Goal: Find specific page/section

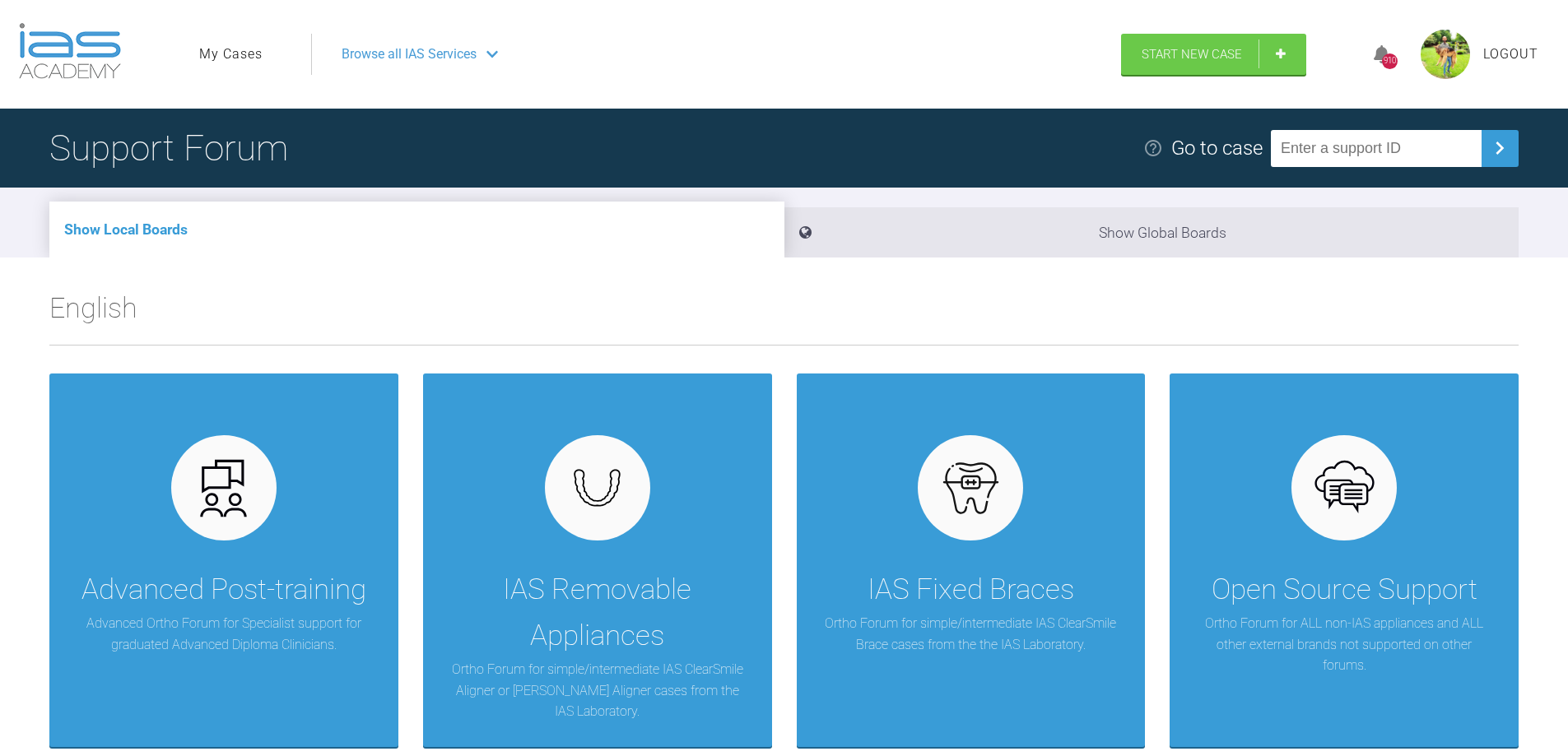
click at [242, 53] on link "My Cases" at bounding box center [231, 54] width 63 height 21
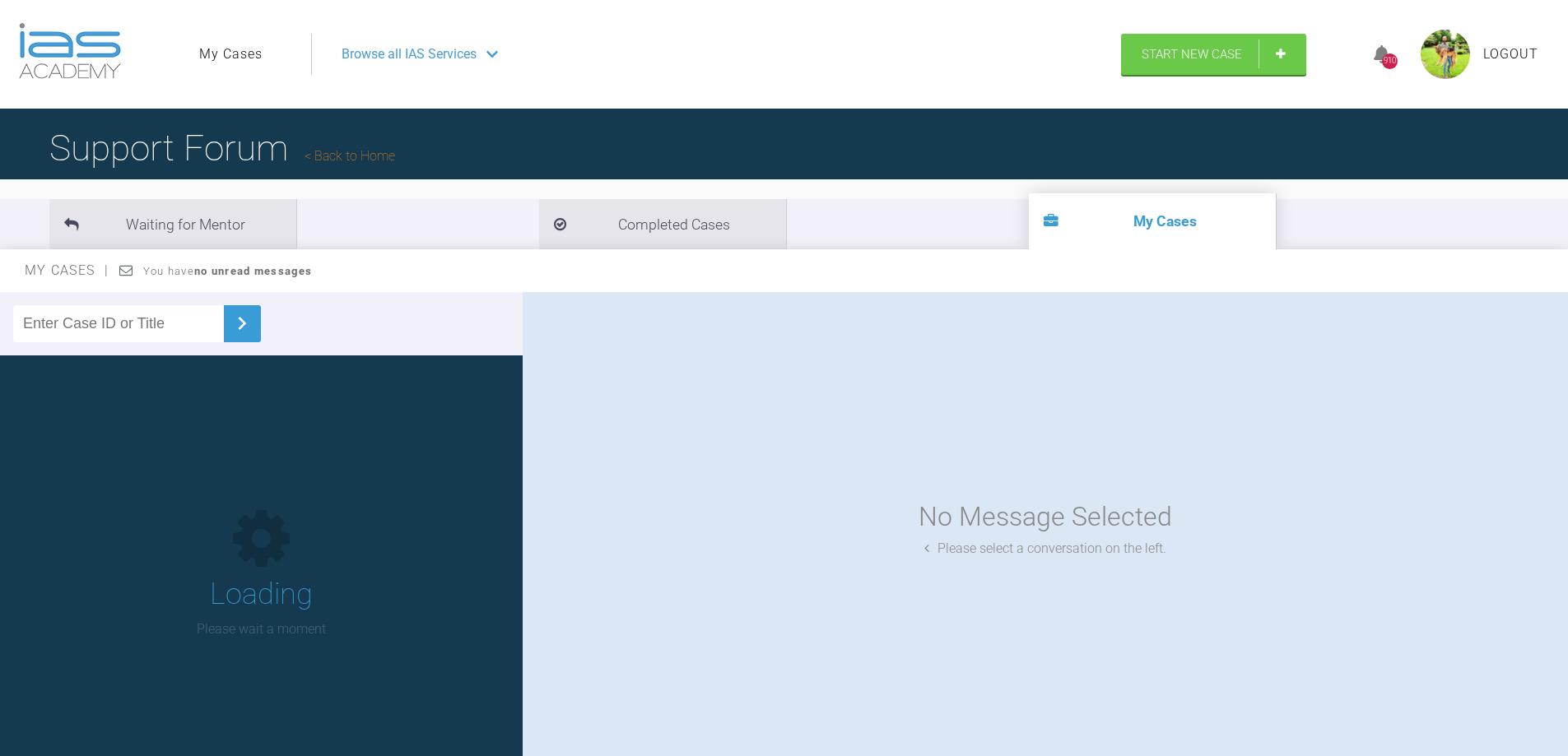
click at [141, 319] on input "text" at bounding box center [118, 324] width 211 height 37
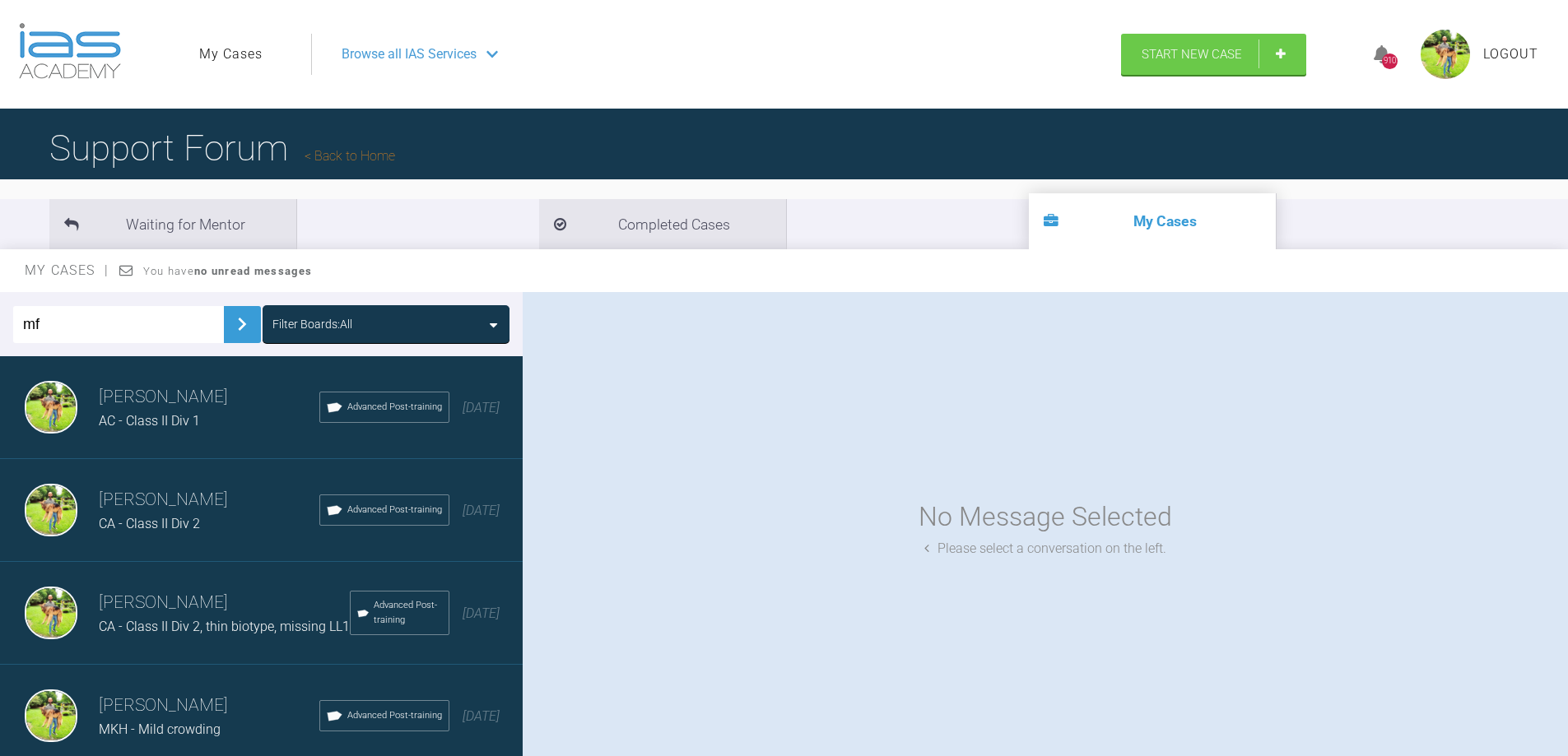
type input "mf"
click at [236, 323] on img at bounding box center [242, 325] width 26 height 26
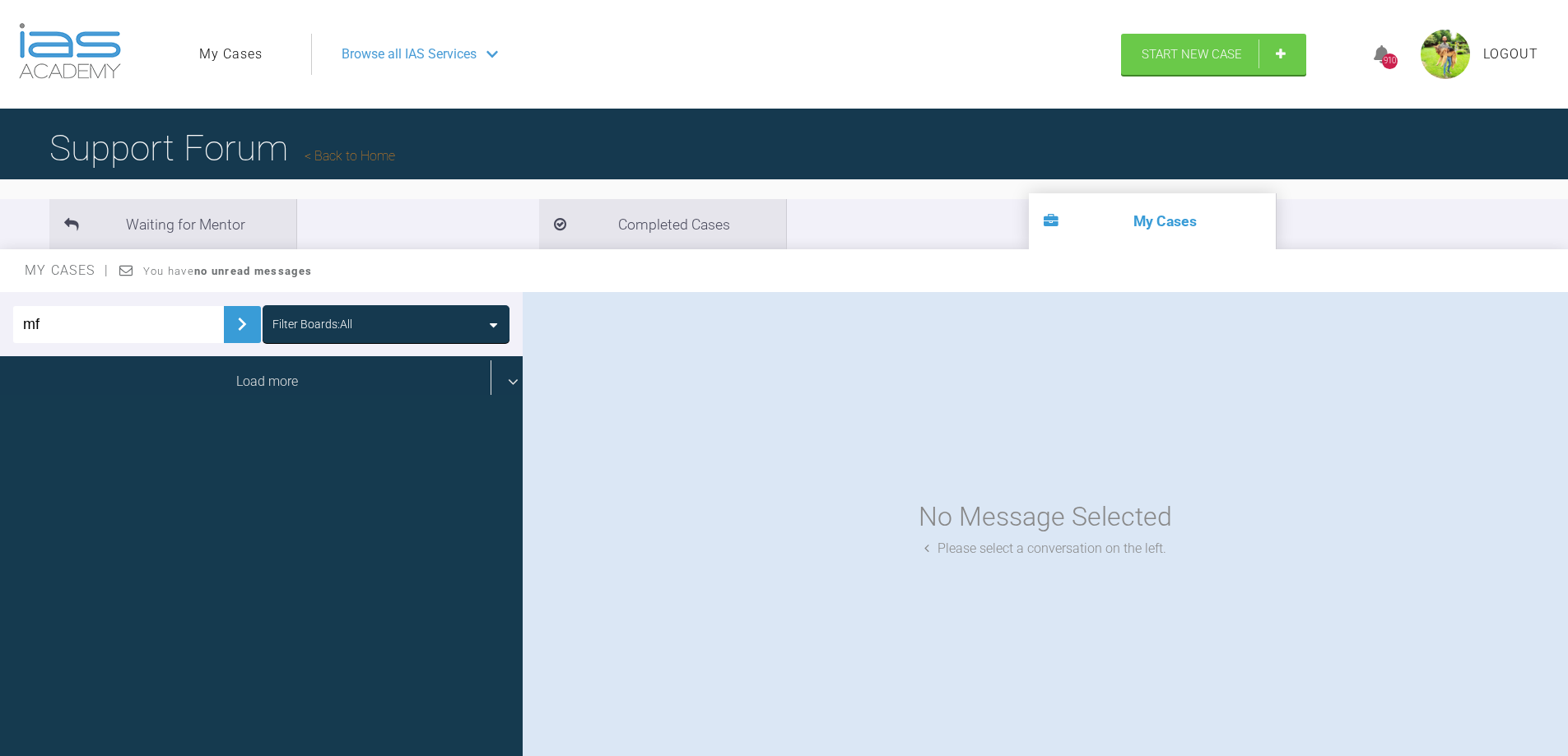
click at [318, 384] on div "Load more" at bounding box center [267, 382] width 535 height 51
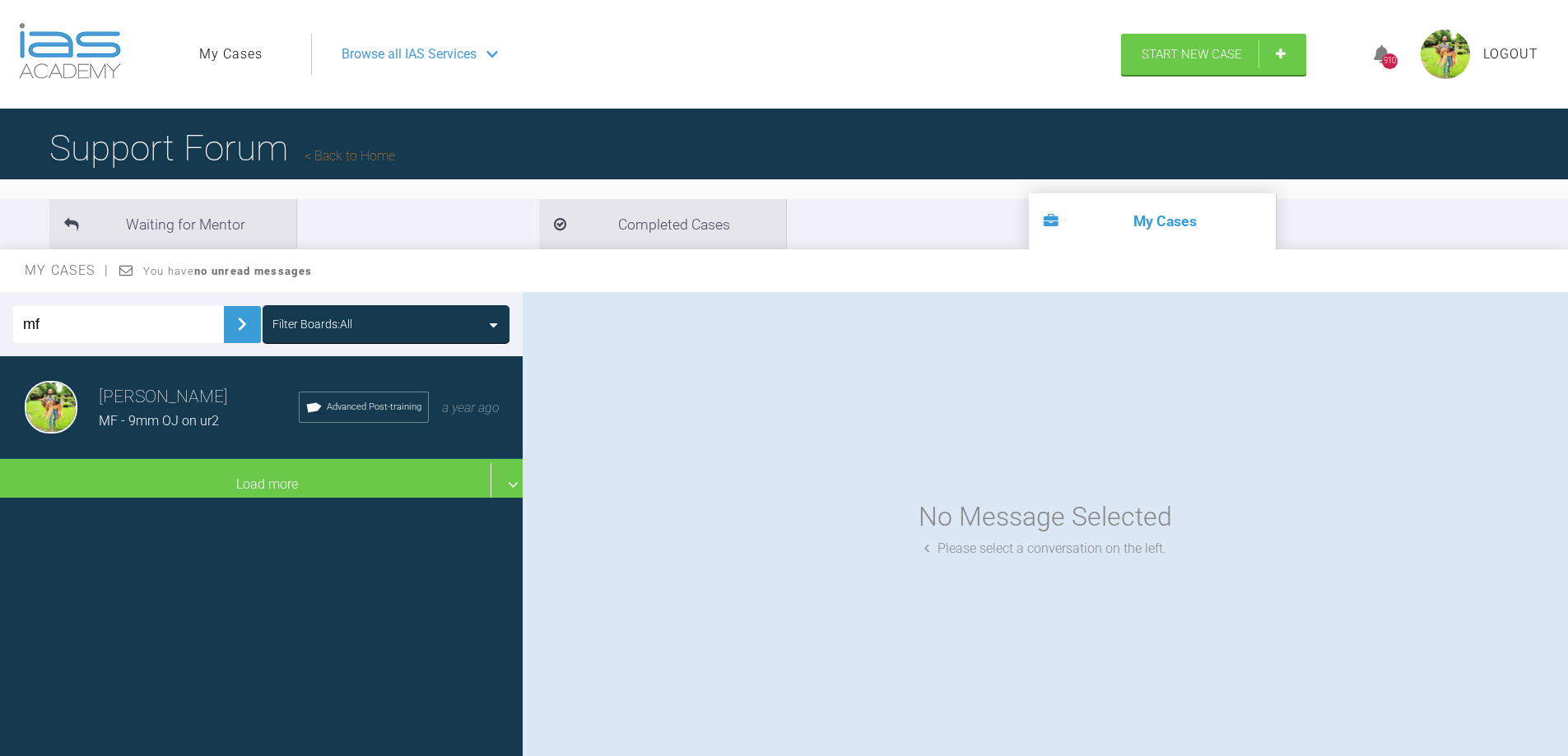
click at [190, 429] on span "MF - 9mm OJ on ur2" at bounding box center [158, 421] width 120 height 16
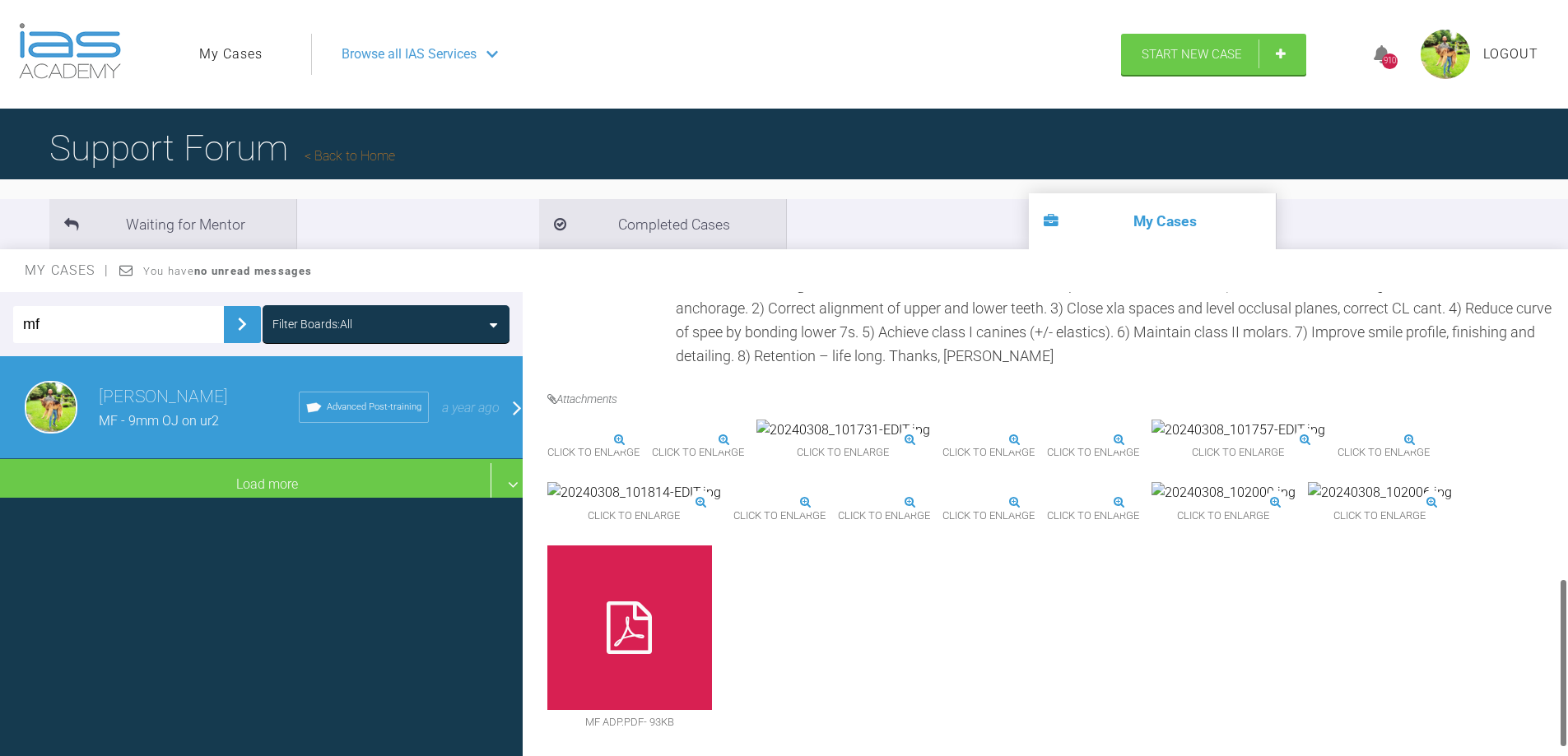
scroll to position [799, 0]
drag, startPoint x: 1563, startPoint y: 354, endPoint x: 1572, endPoint y: 610, distance: 256.2
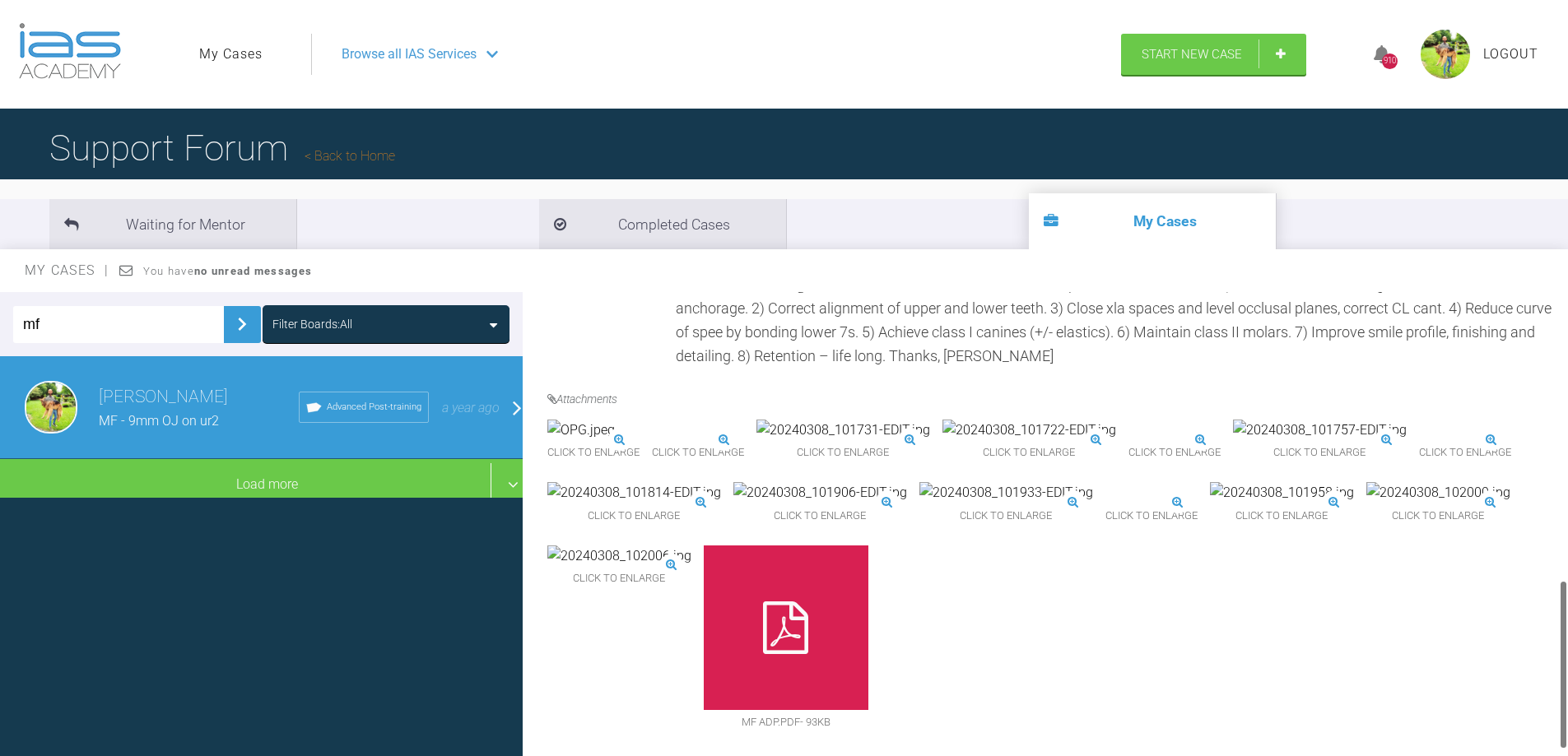
click at [1567, 610] on html "My Cases Logout Browse all IAS Services Start New Case 910 Logout Support Forum…" at bounding box center [784, 464] width 1568 height 928
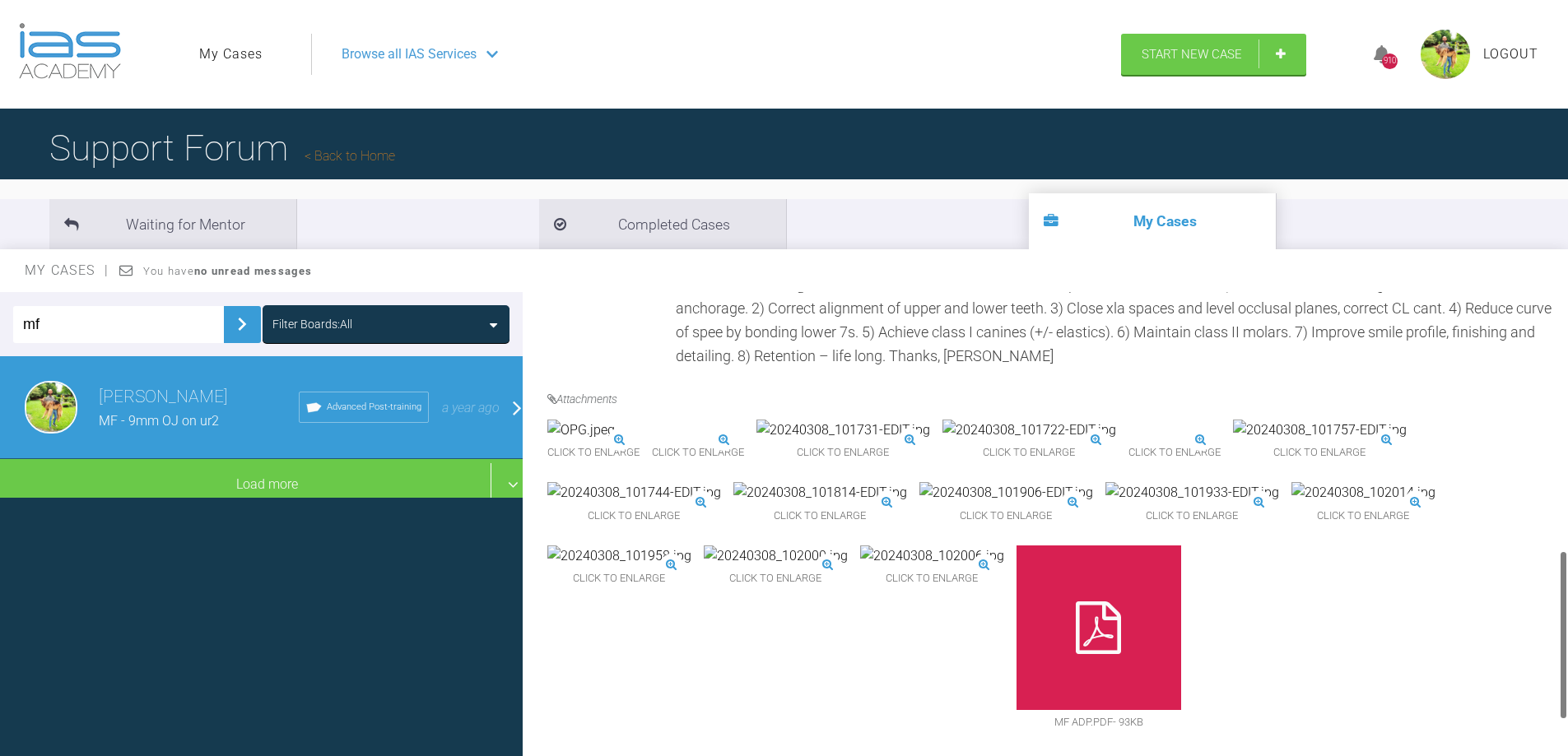
scroll to position [717, 0]
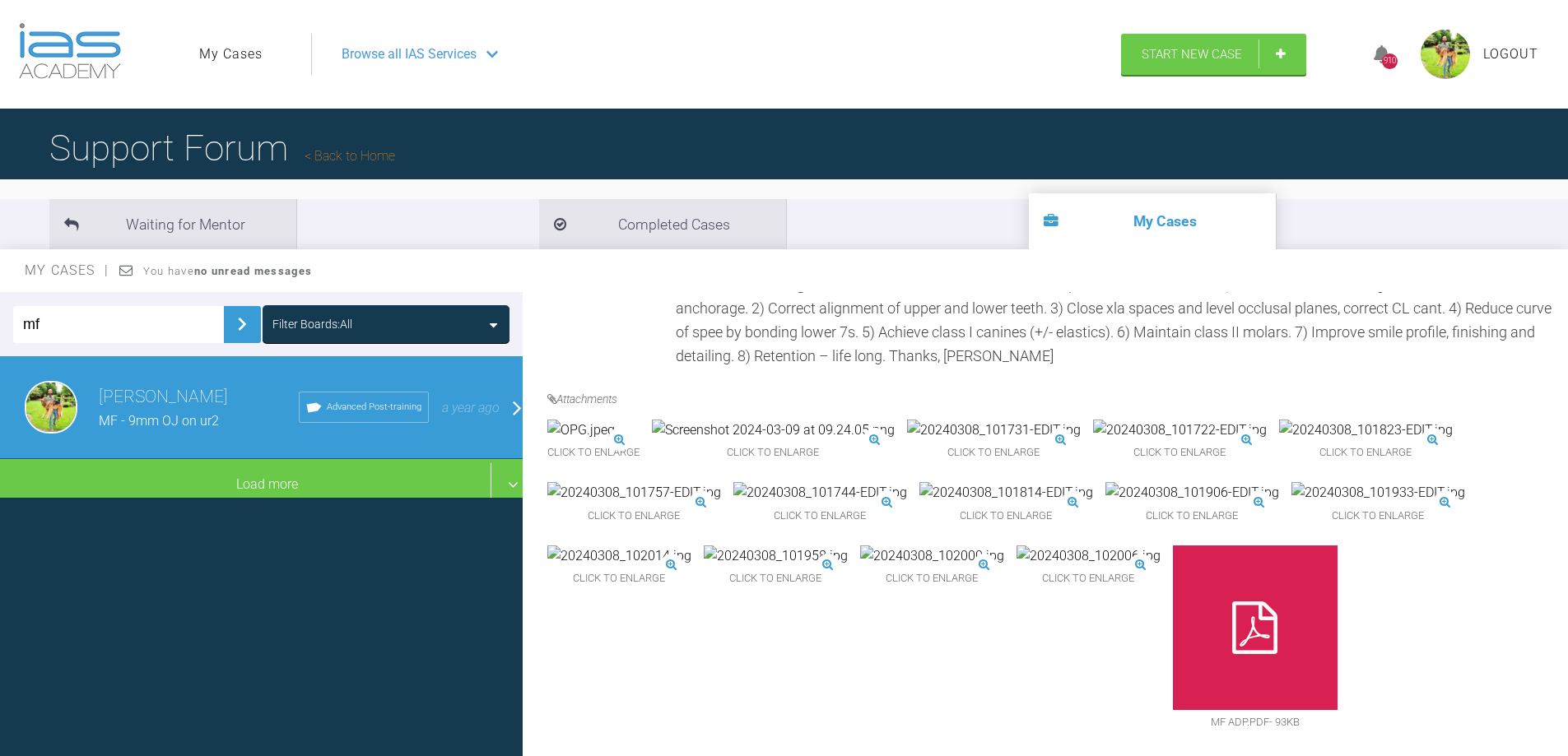
click at [1354, 504] on img at bounding box center [1378, 493] width 173 height 21
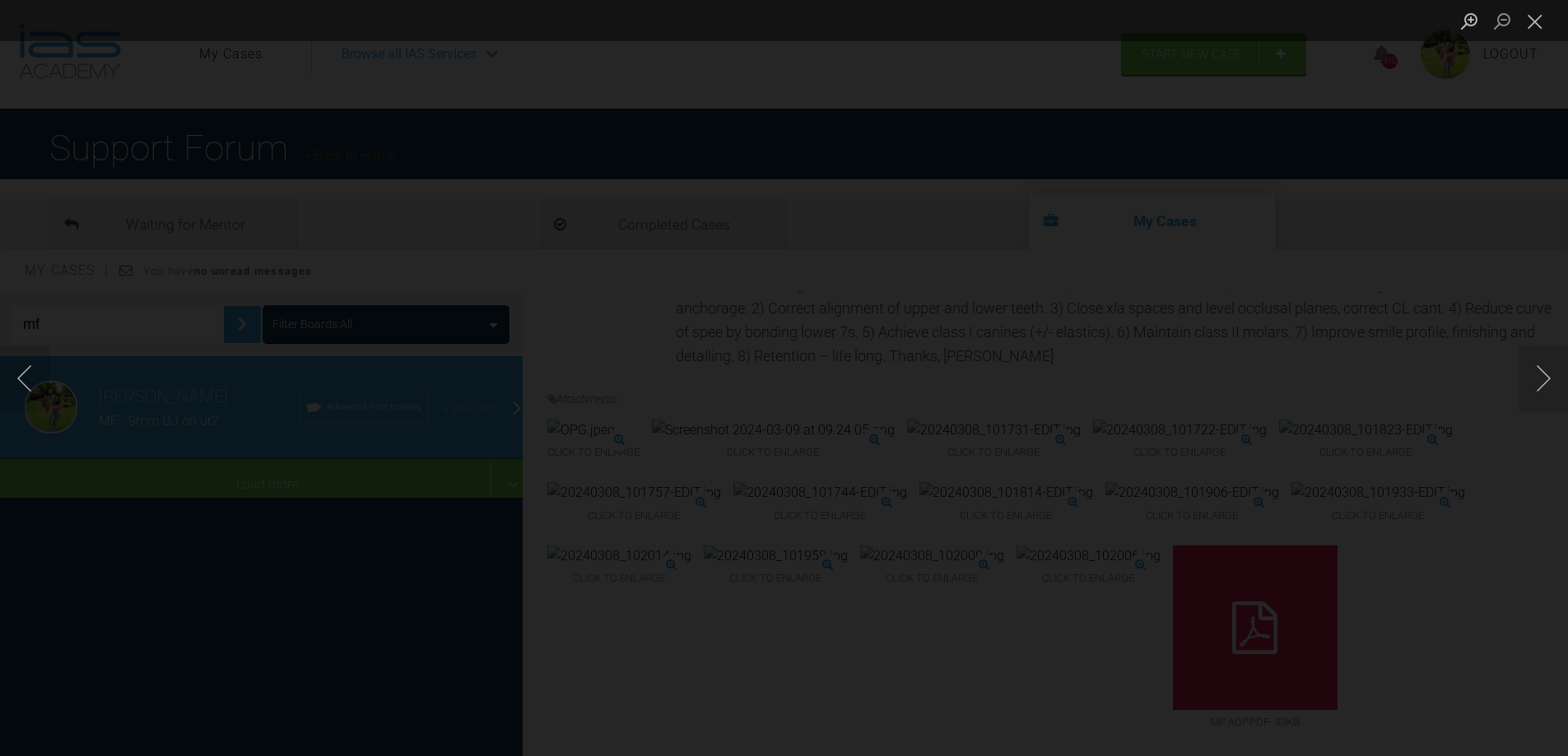
click at [1339, 494] on div "Lightbox" at bounding box center [784, 378] width 1568 height 756
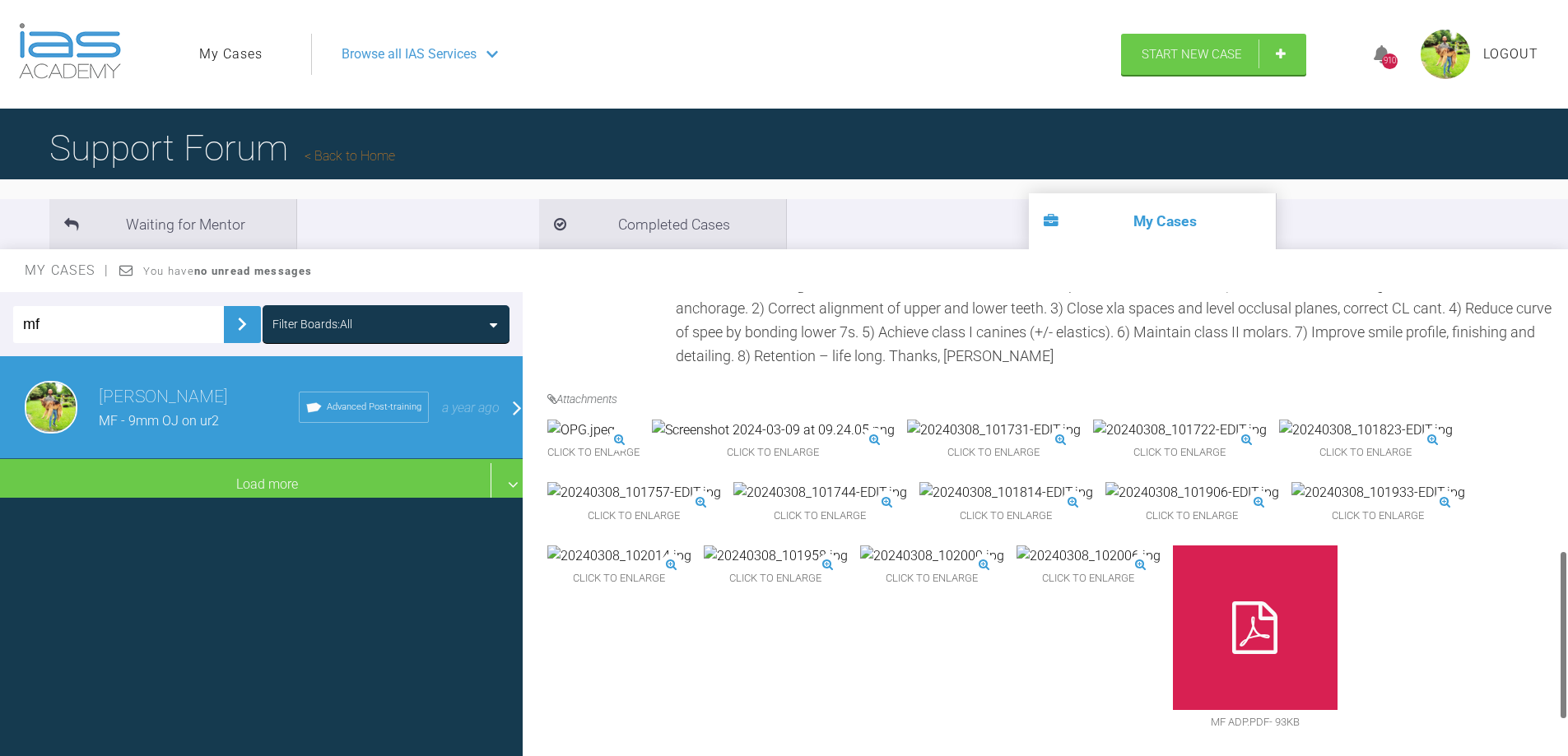
click at [1179, 504] on img at bounding box center [1192, 493] width 173 height 21
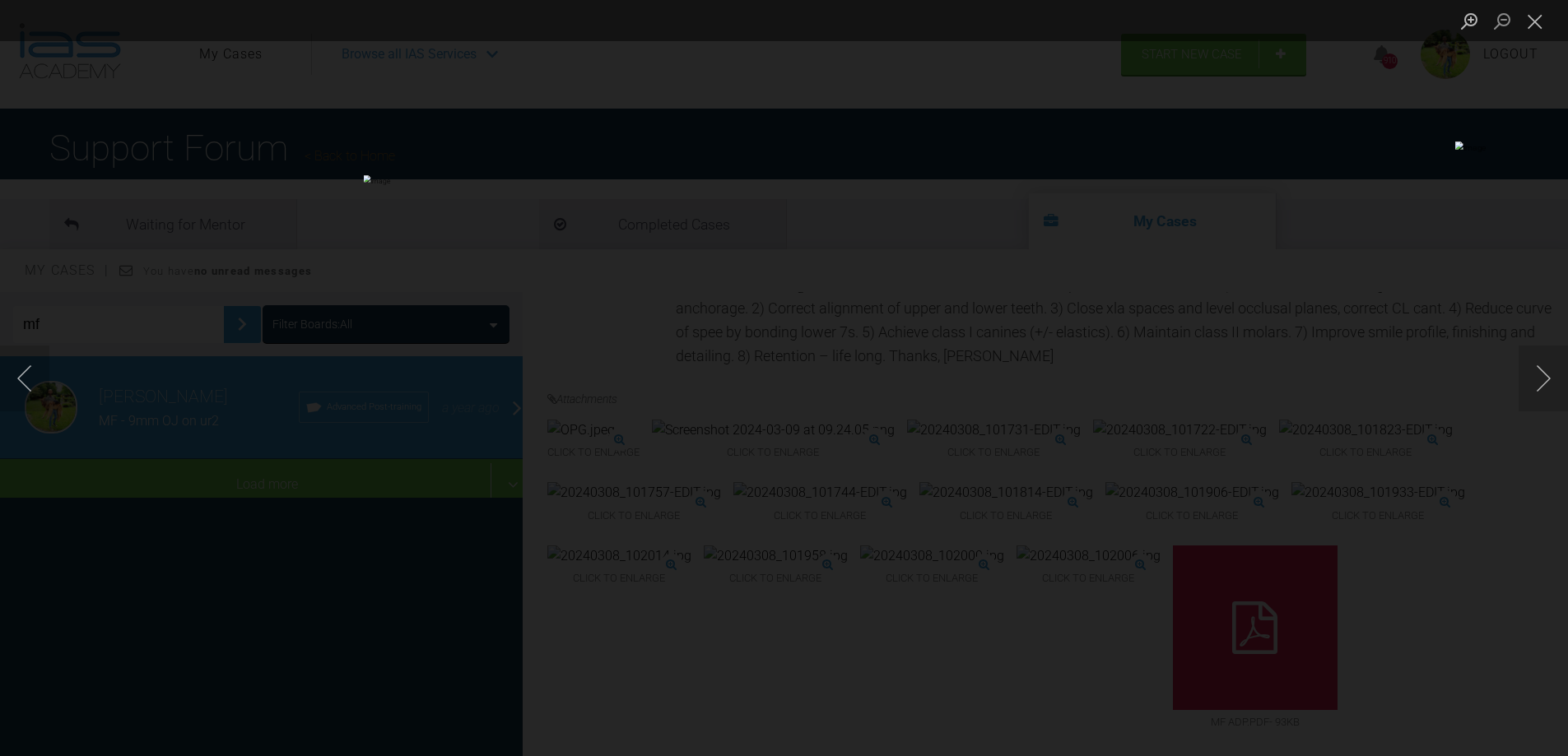
click at [1356, 440] on div "Lightbox" at bounding box center [784, 378] width 1568 height 756
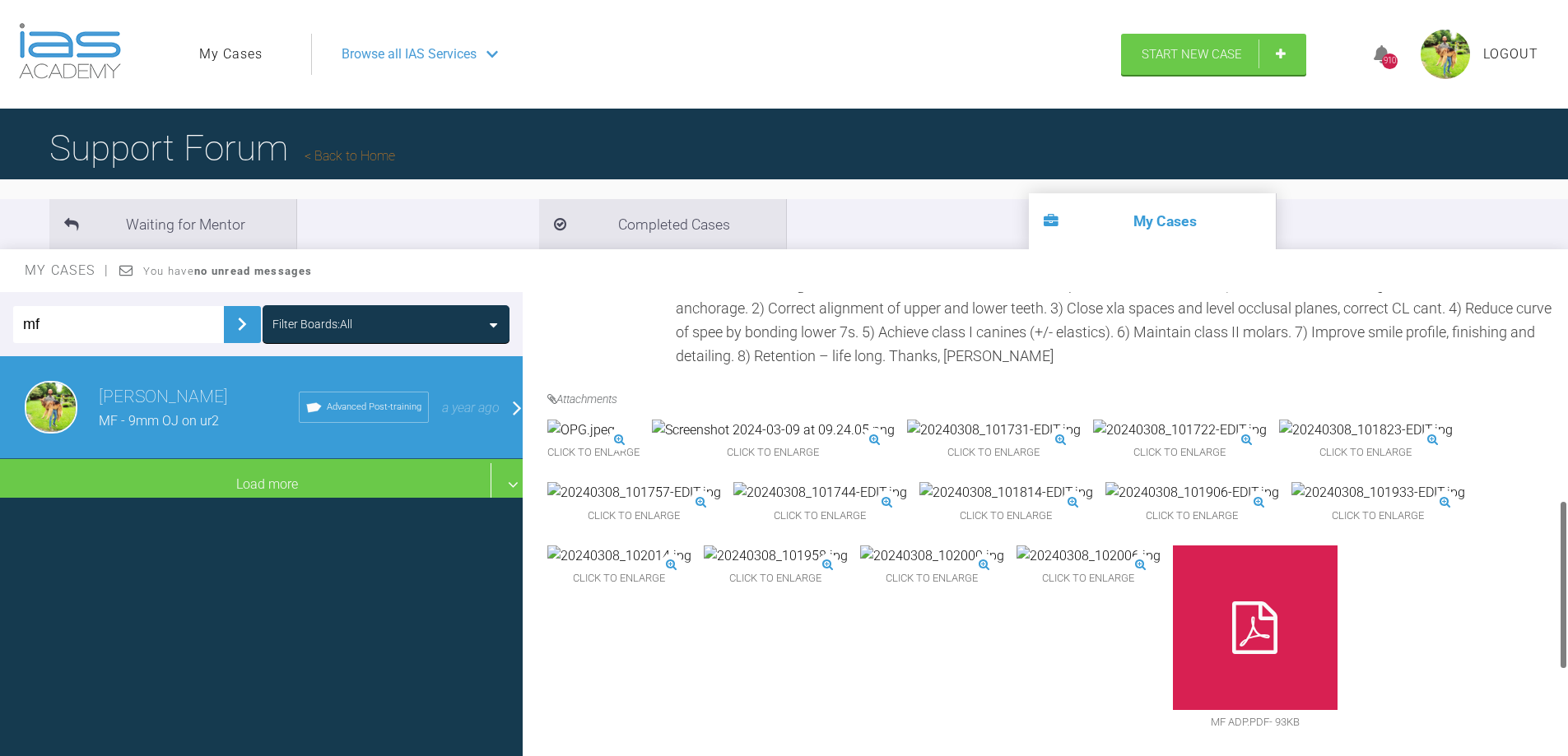
scroll to position [552, 0]
